Goal: Find specific page/section: Find specific page/section

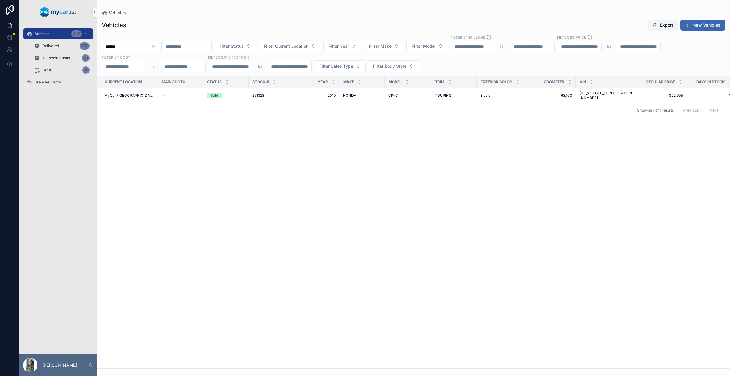
click at [156, 46] on icon "Clear" at bounding box center [154, 46] width 5 height 5
click at [199, 46] on input "scrollable content" at bounding box center [180, 46] width 50 height 8
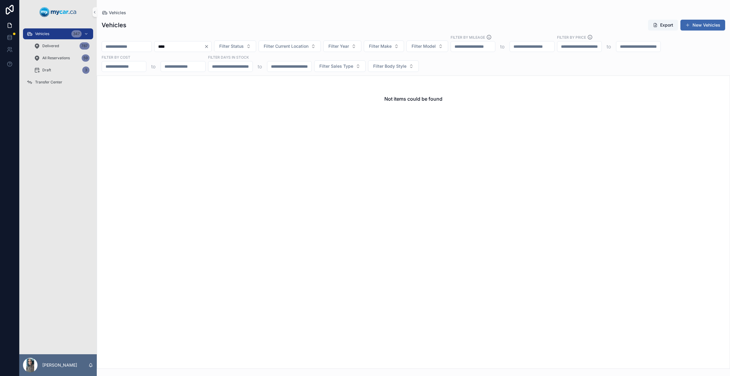
type input "****"
click at [209, 45] on icon "Clear" at bounding box center [206, 46] width 5 height 5
